Goal: Transaction & Acquisition: Book appointment/travel/reservation

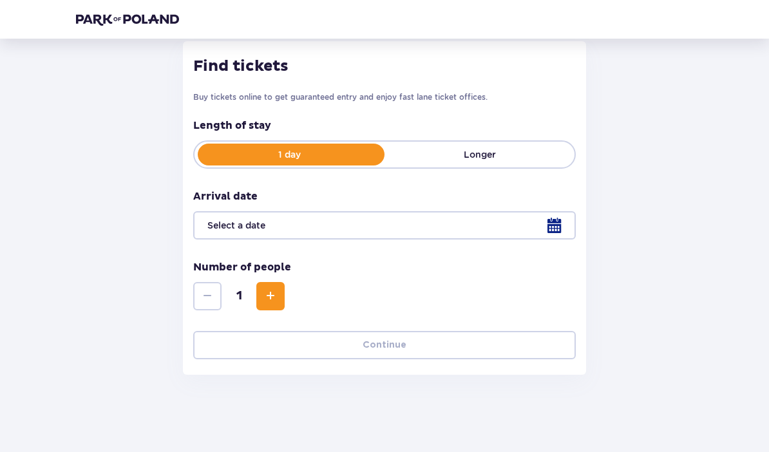
scroll to position [169, 0]
click at [556, 223] on div at bounding box center [384, 225] width 383 height 28
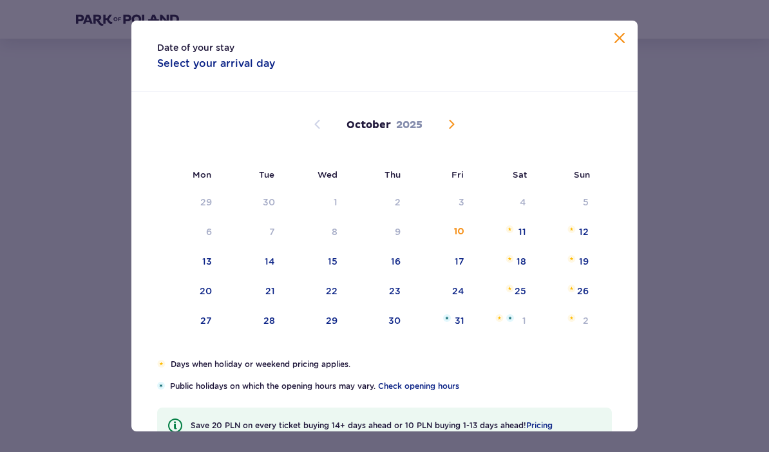
click at [689, 137] on div "Date of your stay Select your arrival day Mon Tue Wed Thu Fri Sat Sun September…" at bounding box center [384, 226] width 769 height 452
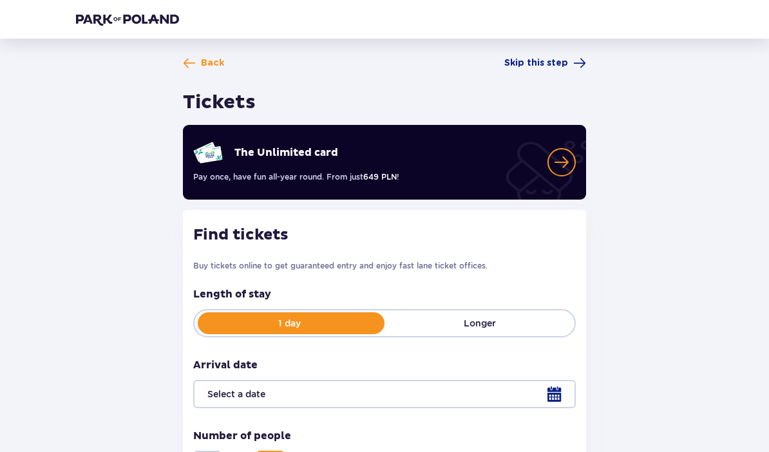
click at [194, 57] on span at bounding box center [189, 63] width 13 height 13
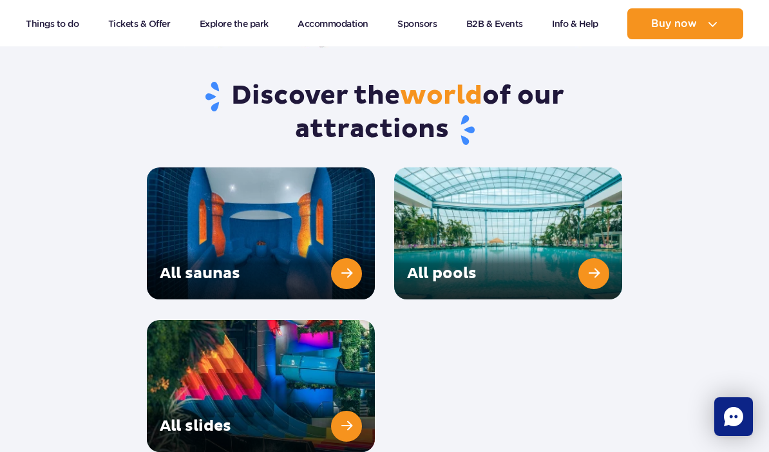
scroll to position [1787, 0]
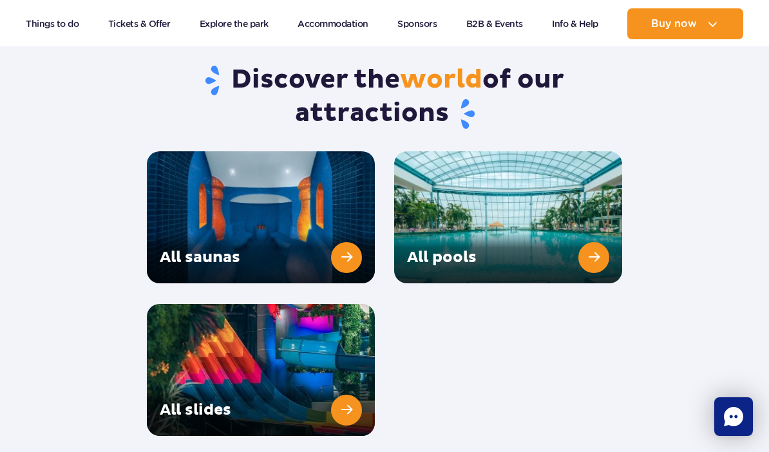
click at [346, 378] on link "All slides" at bounding box center [261, 370] width 228 height 132
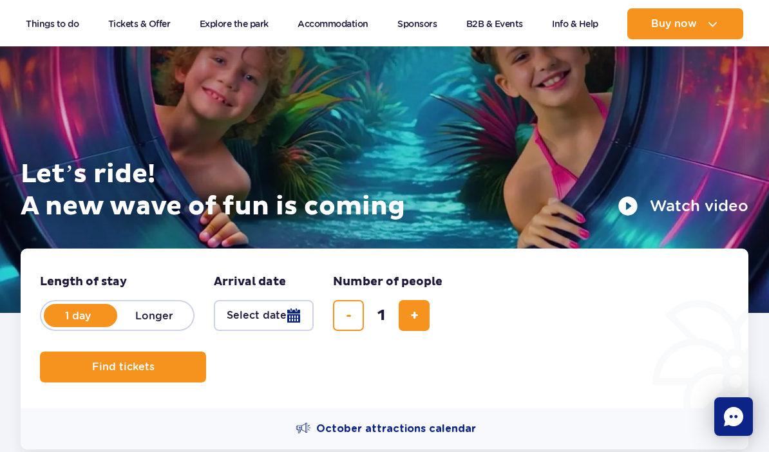
scroll to position [90, 0]
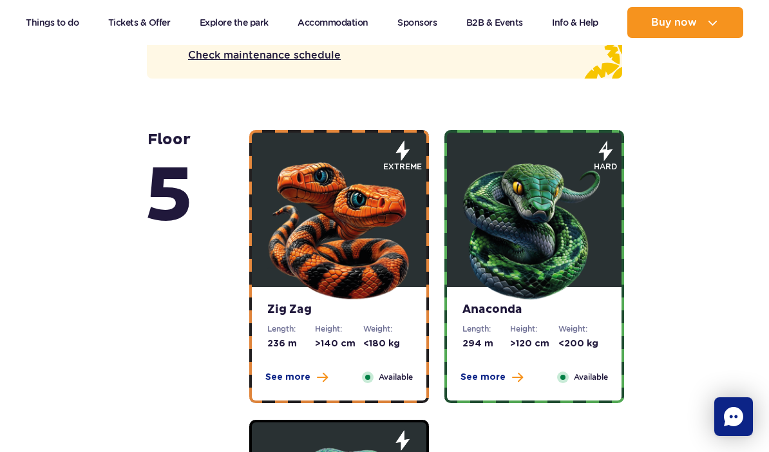
click at [578, 270] on img at bounding box center [534, 226] width 155 height 155
